Goal: Information Seeking & Learning: Learn about a topic

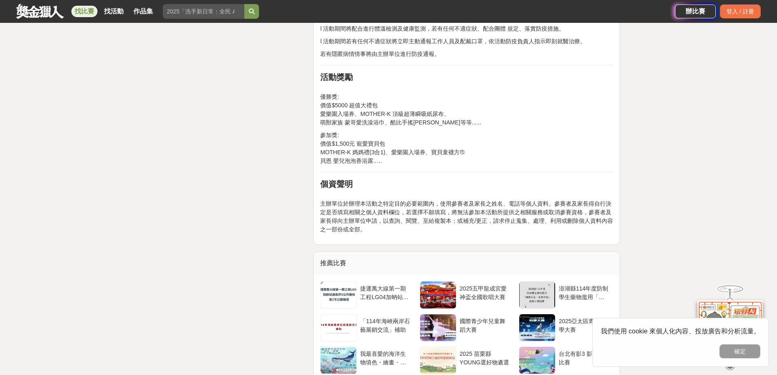
scroll to position [1714, 0]
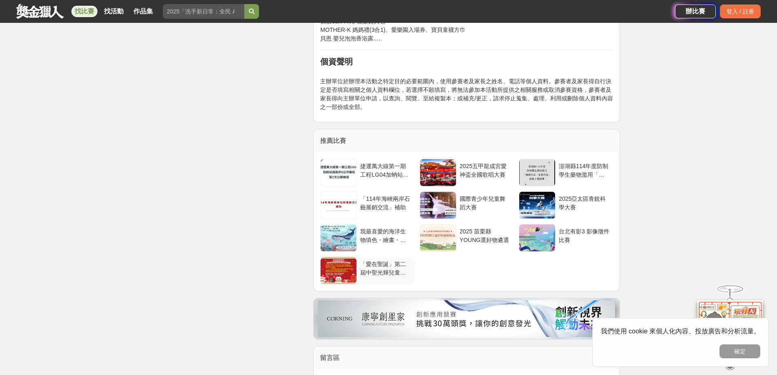
click at [336, 259] on div at bounding box center [339, 270] width 36 height 27
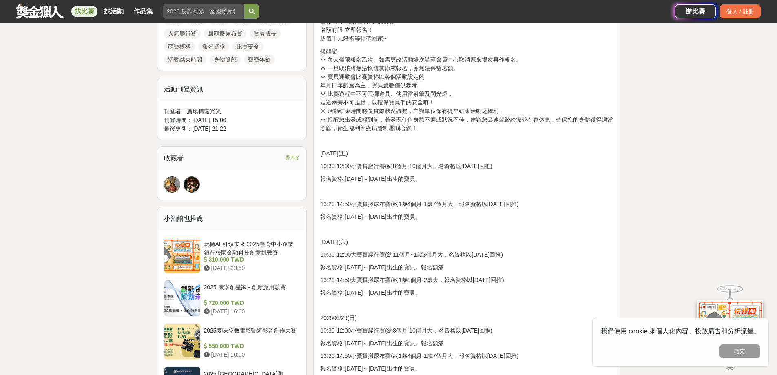
scroll to position [367, 0]
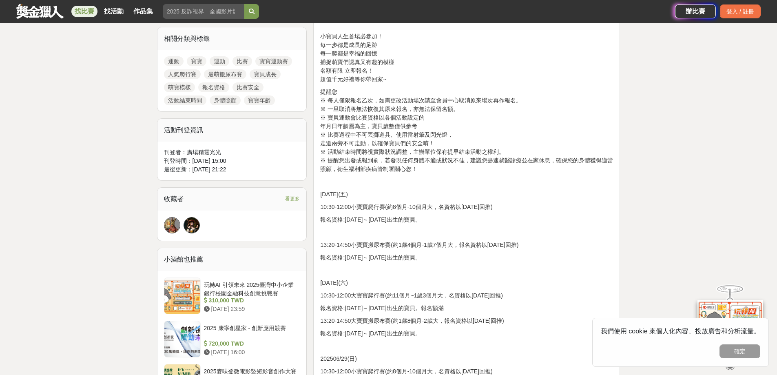
click at [243, 61] on link "比賽" at bounding box center [243, 61] width 20 height 10
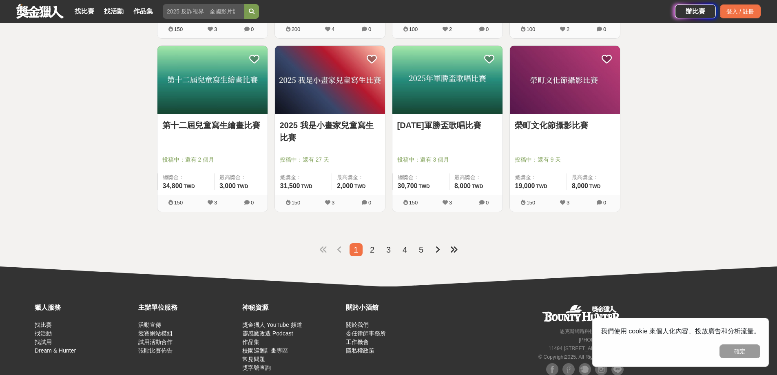
scroll to position [964, 0]
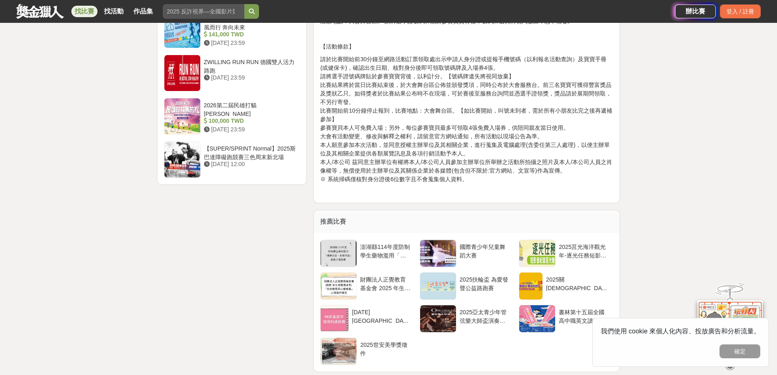
scroll to position [857, 0]
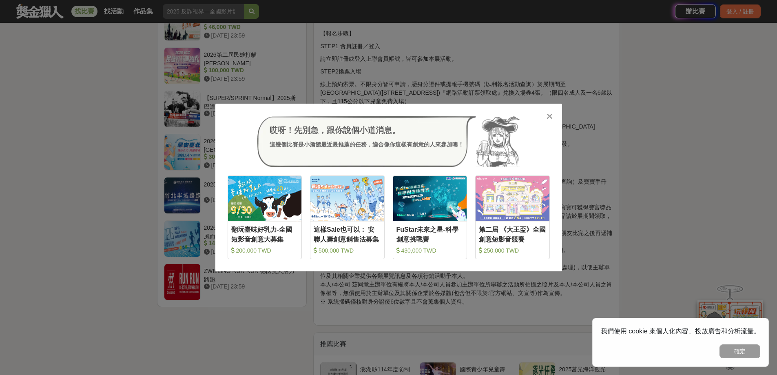
click at [550, 117] on icon at bounding box center [550, 116] width 6 height 8
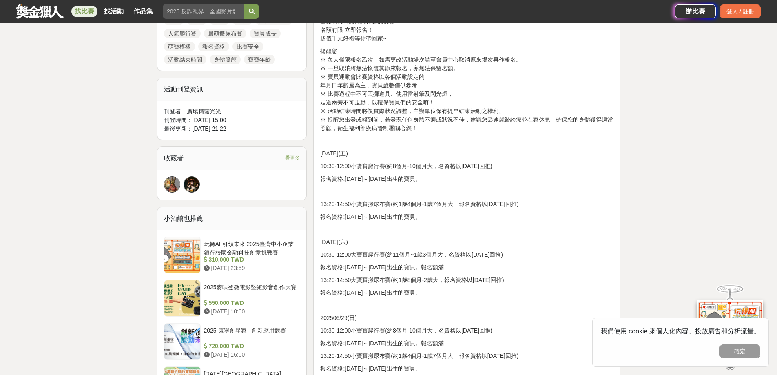
scroll to position [326, 0]
